Goal: Communication & Community: Answer question/provide support

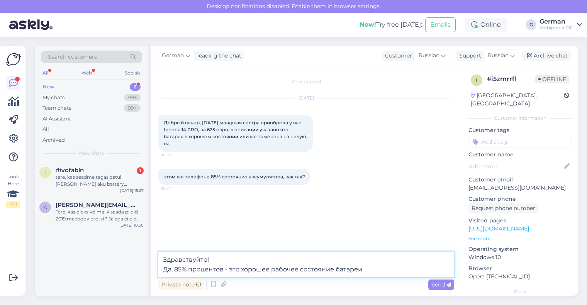
click at [370, 272] on textarea "Здравствуйте! Да, 85% процентов - это хорошее рабочее состояние батареи." at bounding box center [306, 265] width 296 height 26
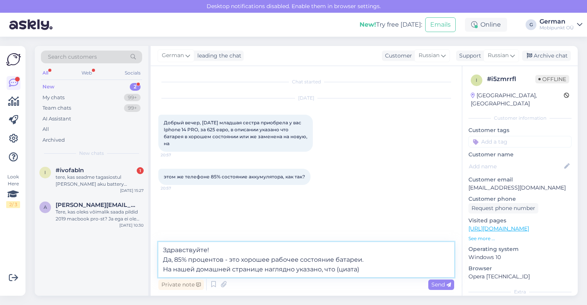
click at [347, 270] on textarea "Здравствуйте! Да, 85% процентов - это хорошее рабочее состояние батареи. На наш…" at bounding box center [306, 259] width 296 height 35
click at [369, 269] on textarea "Здравствуйте! Да, 85% процентов - это хорошее рабочее состояние батареи. На наш…" at bounding box center [306, 259] width 296 height 35
paste textarea "2 года гарантии на использованные устройства Все наши использованные устройства…"
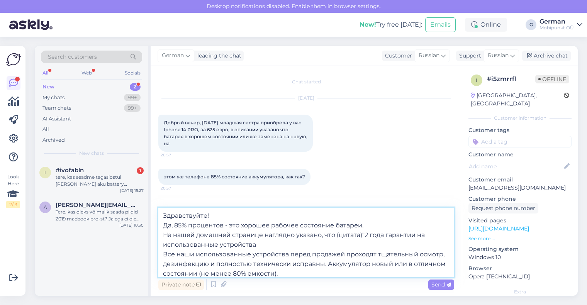
click at [164, 255] on textarea "Здравствуйте! Да, 85% процентов - это хорошее рабочее состояние батареи. На наш…" at bounding box center [306, 243] width 296 height 70
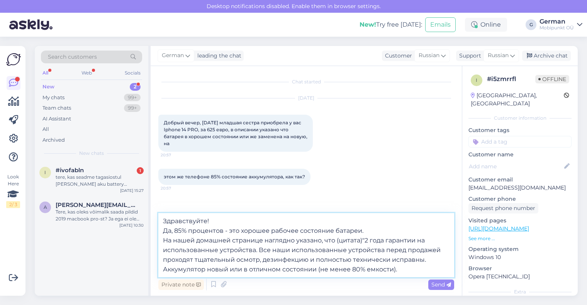
click at [363, 240] on textarea "Здравствуйте! Да, 85% процентов - это хорошее рабочее состояние батареи. На наш…" at bounding box center [306, 245] width 296 height 64
click at [267, 241] on textarea "Здравствуйте! Да, 85% процентов - это хорошее рабочее состояние батареи. На наш…" at bounding box center [306, 245] width 296 height 64
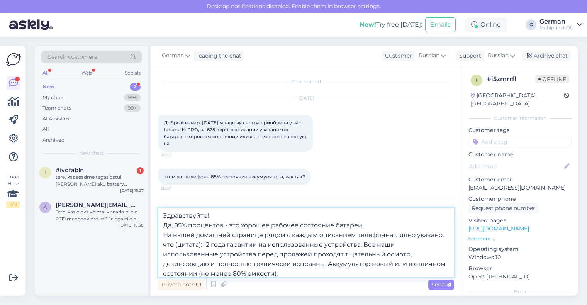
click at [319, 234] on textarea "Здравствуйте! Да, 85% процентов - это хорошее рабочее состояние батареи. На наш…" at bounding box center [306, 243] width 296 height 70
click at [329, 236] on textarea "Здравствуйте! Да, 85% процентов - это хорошее рабочее состояние батареи. На наш…" at bounding box center [306, 243] width 296 height 70
click at [191, 245] on textarea "Здравствуйте! Да, 85% процентов - это хорошее рабочее состояние батареи. На наш…" at bounding box center [306, 243] width 296 height 70
click at [196, 245] on textarea "Здравствуйте! Да, 85% процентов - это хорошее рабочее состояние батареи. На наш…" at bounding box center [306, 243] width 296 height 70
click at [190, 245] on textarea "Здравствуйте! Да, 85% процентов - это хорошее рабочее состояние батареи. На наш…" at bounding box center [306, 243] width 296 height 70
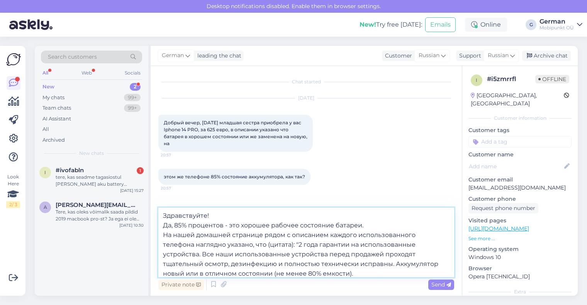
scroll to position [4, 0]
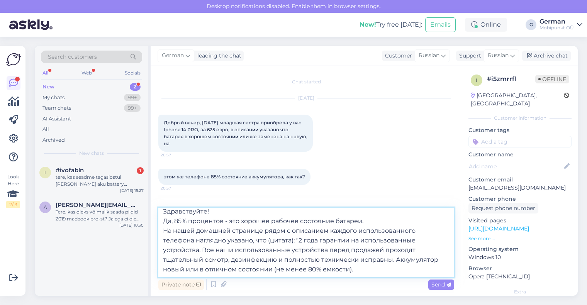
click at [358, 266] on textarea "Здравствуйте! Да, 85% процентов - это хорошее рабочее состояние батареи. На наш…" at bounding box center [306, 243] width 296 height 70
type textarea "Здравствуйте! Да, 85% процентов - это хорошее рабочее состояние батареи. На наш…"
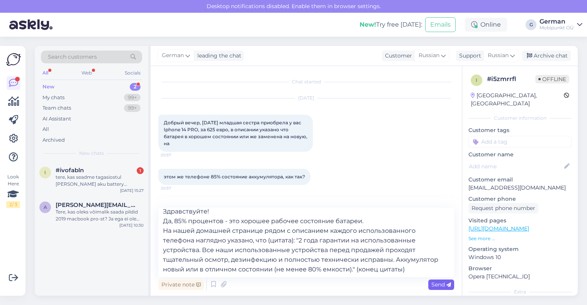
click at [442, 284] on span "Send" at bounding box center [442, 284] width 20 height 7
